Goal: Task Accomplishment & Management: Use online tool/utility

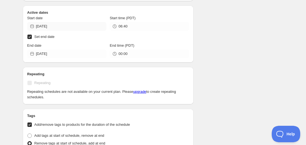
scroll to position [192, 0]
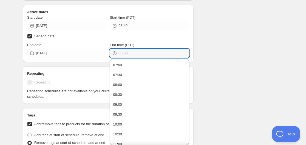
click at [116, 53] on div "00:00" at bounding box center [149, 53] width 79 height 9
drag, startPoint x: 125, startPoint y: 54, endPoint x: 122, endPoint y: 53, distance: 2.8
click at [122, 53] on input "6:00" at bounding box center [154, 53] width 71 height 9
type input "06:43"
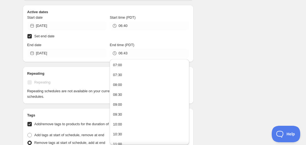
click at [224, 25] on div "Schedule name Wine Deal Your customers won't see this Action Action Publish pro…" at bounding box center [150, 142] width 265 height 636
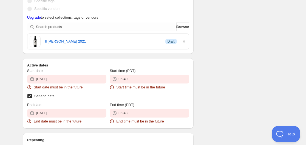
scroll to position [245, 0]
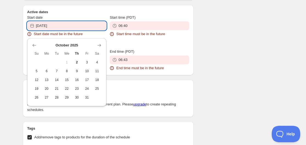
click at [55, 24] on input "2025-10-01" at bounding box center [71, 25] width 71 height 9
click at [75, 61] on span "2" at bounding box center [77, 62] width 6 height 4
type input "[DATE]"
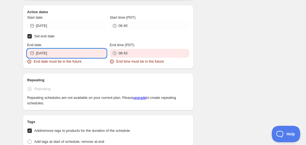
click at [59, 56] on input "2025-10-01" at bounding box center [71, 53] width 71 height 9
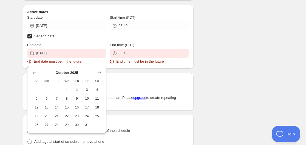
click at [77, 91] on span "2" at bounding box center [77, 90] width 6 height 4
click at [76, 91] on span "2" at bounding box center [77, 90] width 6 height 4
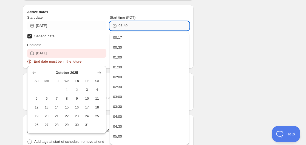
click at [132, 27] on input "06:40" at bounding box center [154, 25] width 71 height 9
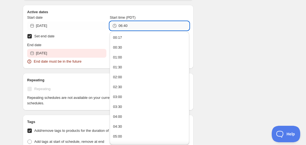
click at [125, 26] on input "06:40" at bounding box center [154, 25] width 71 height 9
type input "06:20"
click at [213, 44] on div "There were some issues with your form submission Start date must be in the futu…" at bounding box center [150, 119] width 265 height 696
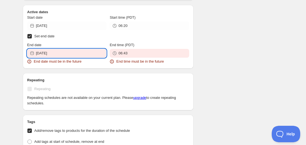
click at [69, 55] on input "2025-10-01" at bounding box center [71, 53] width 71 height 9
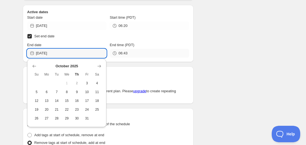
type input "2025-10-02"
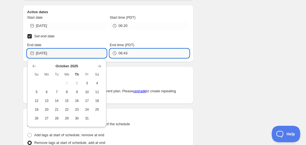
click at [134, 54] on input "06:43" at bounding box center [154, 53] width 71 height 9
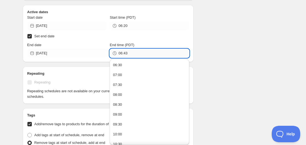
drag, startPoint x: 123, startPoint y: 53, endPoint x: 131, endPoint y: 53, distance: 7.7
click at [131, 53] on input "06:43" at bounding box center [154, 53] width 71 height 9
click at [121, 27] on input "06:20" at bounding box center [154, 25] width 71 height 9
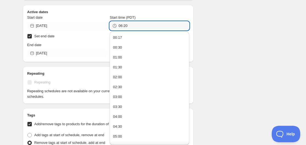
drag, startPoint x: 122, startPoint y: 27, endPoint x: 116, endPoint y: 26, distance: 6.1
click at [116, 26] on div "06:20" at bounding box center [149, 25] width 79 height 9
type input "12:20"
click at [222, 46] on div "There were some issues with your form submission Start date must be in the futu…" at bounding box center [150, 115] width 265 height 689
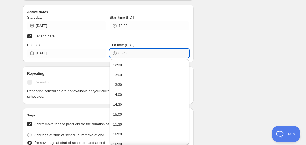
click at [122, 54] on input "06:43" at bounding box center [154, 53] width 71 height 9
drag, startPoint x: 128, startPoint y: 52, endPoint x: 118, endPoint y: 52, distance: 9.6
click at [118, 52] on div "06:43" at bounding box center [149, 53] width 79 height 9
type input "12:25"
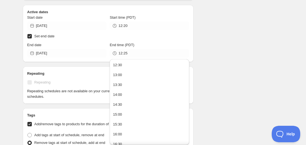
click at [222, 33] on div "There were some issues with your form submission Start date must be in the futu…" at bounding box center [150, 115] width 265 height 689
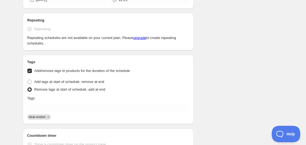
scroll to position [192, 0]
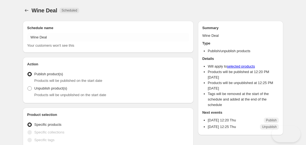
radio input "true"
checkbox input "true"
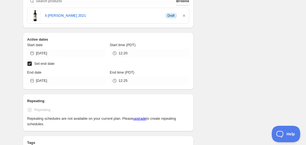
scroll to position [192, 0]
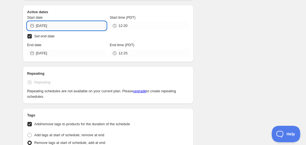
click at [62, 28] on input "[DATE]" at bounding box center [71, 25] width 71 height 9
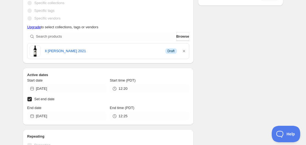
scroll to position [165, 0]
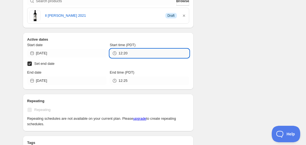
click at [133, 52] on input "12:20" at bounding box center [154, 53] width 71 height 9
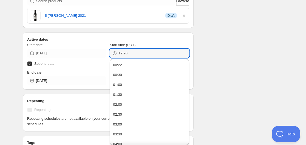
drag, startPoint x: 123, startPoint y: 53, endPoint x: 118, endPoint y: 52, distance: 5.0
click at [118, 52] on div "12:20" at bounding box center [149, 53] width 79 height 9
drag, startPoint x: 125, startPoint y: 54, endPoint x: 130, endPoint y: 54, distance: 4.4
click at [130, 54] on input "00:20" at bounding box center [154, 53] width 71 height 9
type input "00:23"
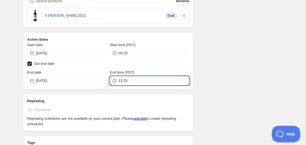
click at [122, 80] on input "12:25" at bounding box center [154, 80] width 71 height 9
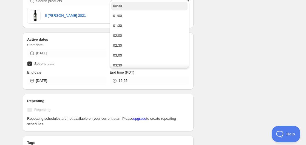
click at [121, 7] on div "00:30" at bounding box center [117, 5] width 9 height 5
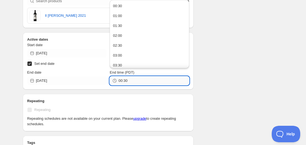
drag, startPoint x: 124, startPoint y: 80, endPoint x: 131, endPoint y: 80, distance: 7.7
click at [131, 80] on input "00:30" at bounding box center [154, 80] width 71 height 9
type input "00:28"
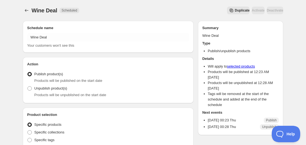
radio input "true"
checkbox input "true"
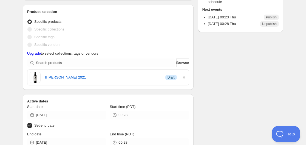
scroll to position [27, 0]
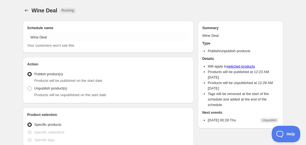
radio input "true"
checkbox input "true"
type input "02:00"
